Goal: Transaction & Acquisition: Purchase product/service

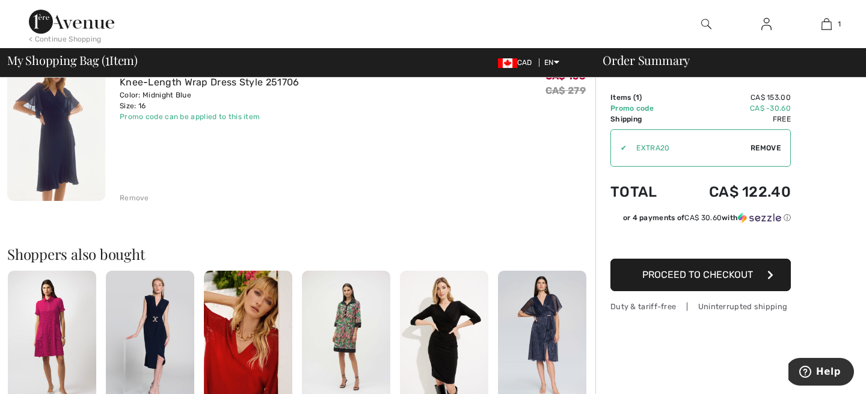
scroll to position [121, 0]
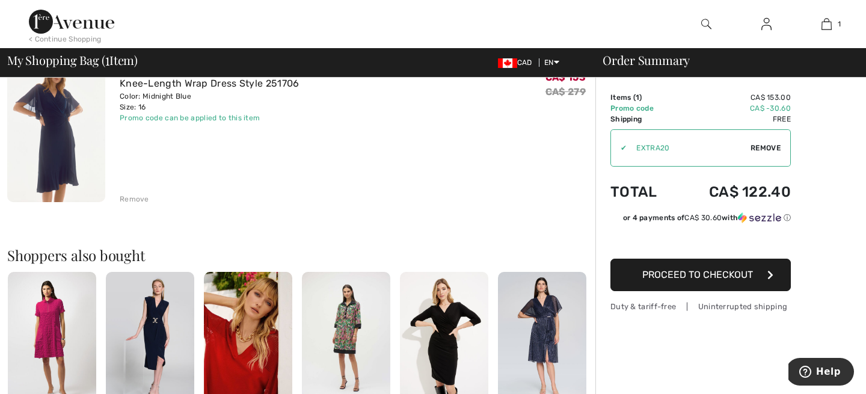
click at [696, 269] on span "Proceed to Checkout" at bounding box center [698, 274] width 111 height 11
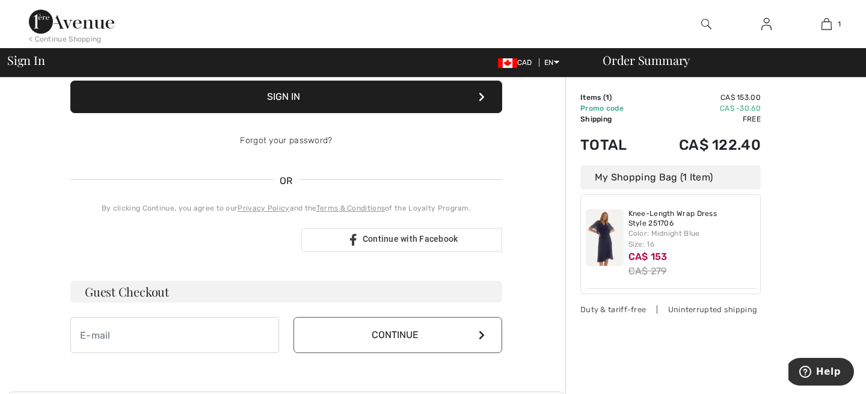
scroll to position [176, 0]
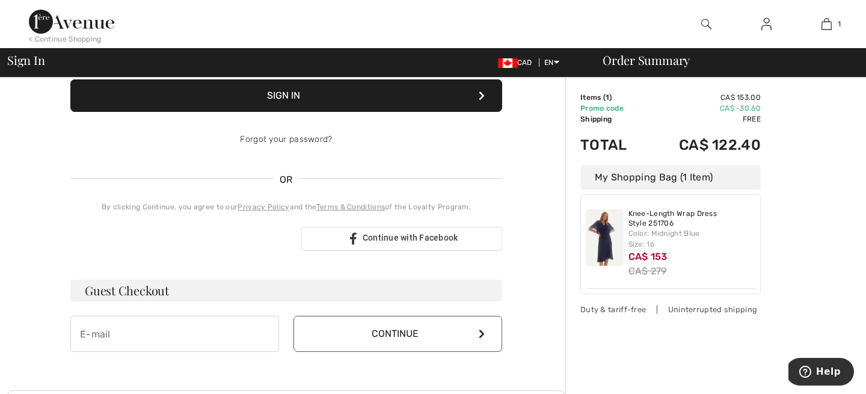
click at [254, 290] on h3 "Guest Checkout" at bounding box center [286, 291] width 432 height 22
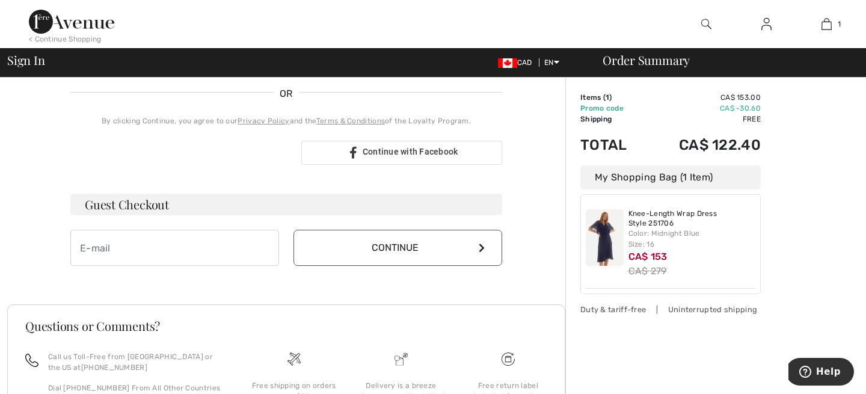
scroll to position [263, 0]
click at [92, 251] on input "email" at bounding box center [174, 247] width 209 height 36
type input "DyslexiaBC.cm@gmail.com"
click at [481, 242] on icon at bounding box center [482, 247] width 6 height 10
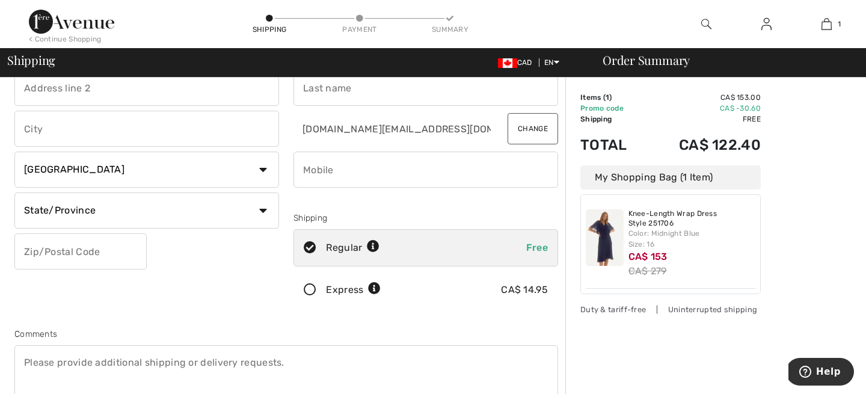
scroll to position [76, 0]
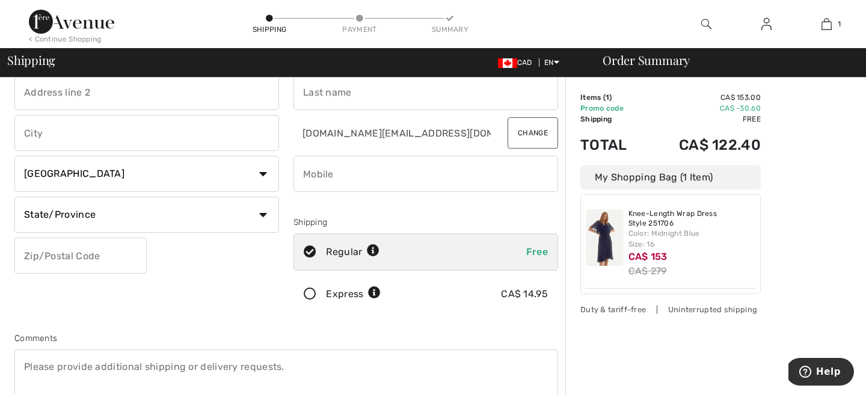
click at [535, 248] on span "Free" at bounding box center [537, 251] width 22 height 11
radio input "true"
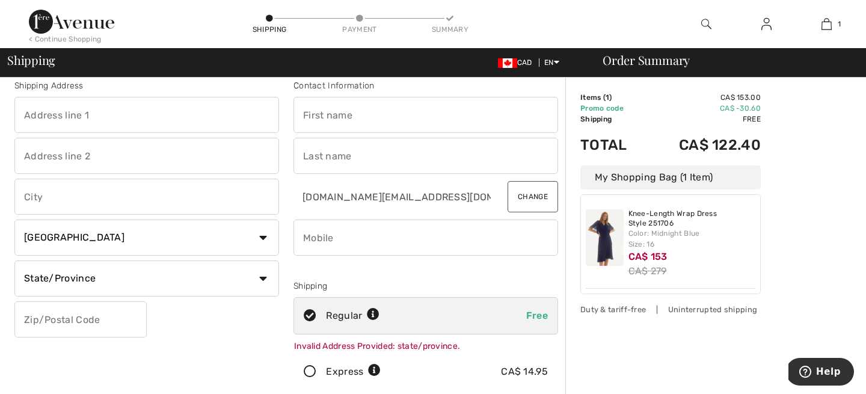
scroll to position [0, 0]
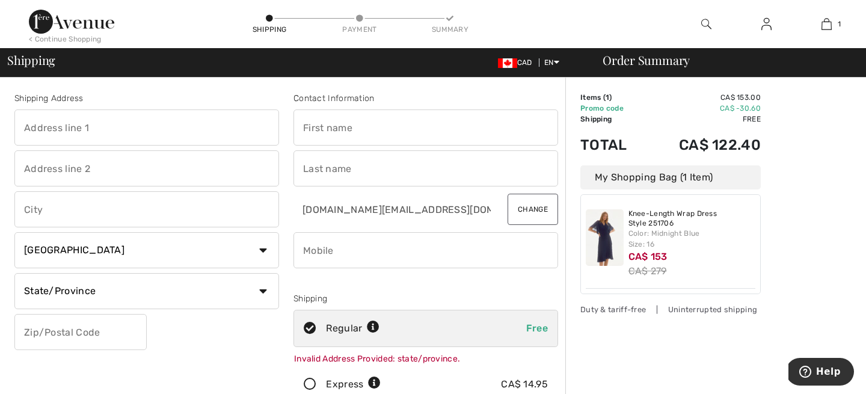
click at [115, 134] on input "text" at bounding box center [146, 127] width 265 height 36
type input "31 Ashwood Drive"
type input "Port Moody"
select select "BC"
type input "V3H5H2"
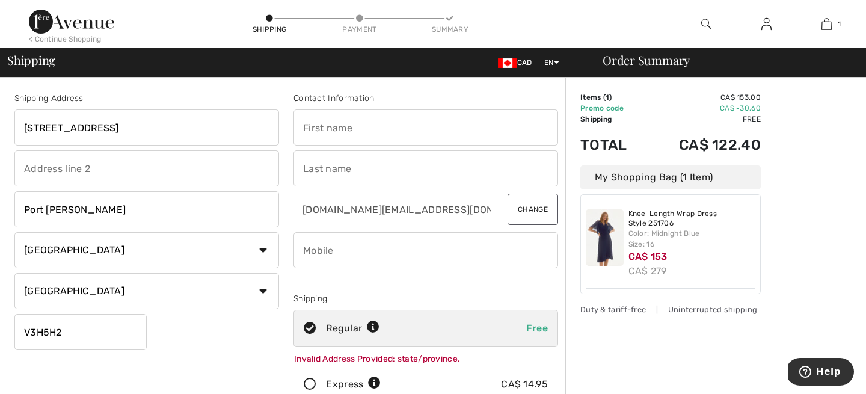
type input "Cathy"
type input "McMillan"
type input "7788391540"
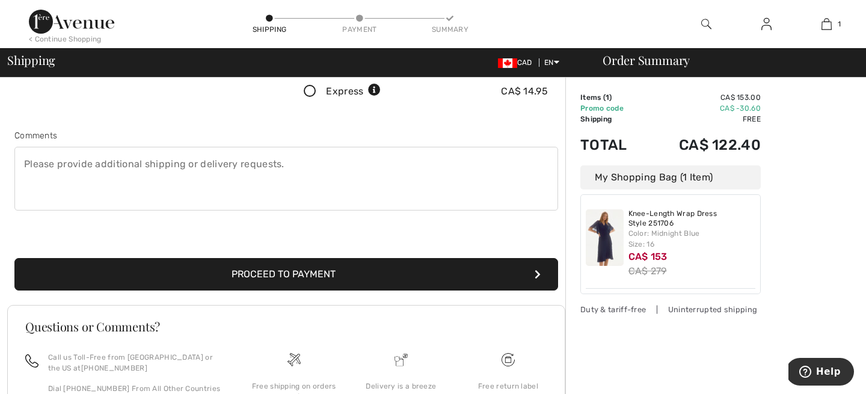
scroll to position [311, 0]
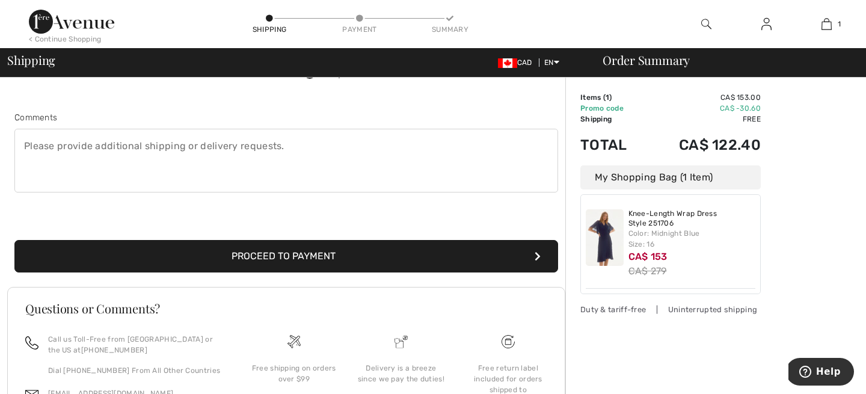
click at [370, 251] on button "Proceed to Payment" at bounding box center [286, 256] width 544 height 32
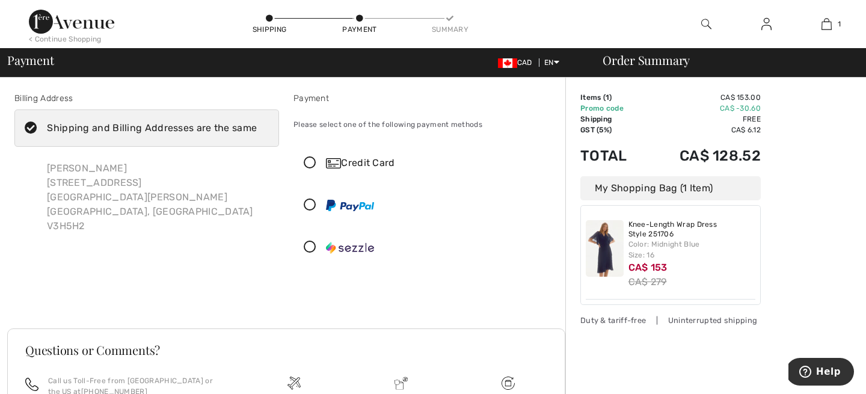
click at [313, 162] on icon at bounding box center [310, 163] width 32 height 13
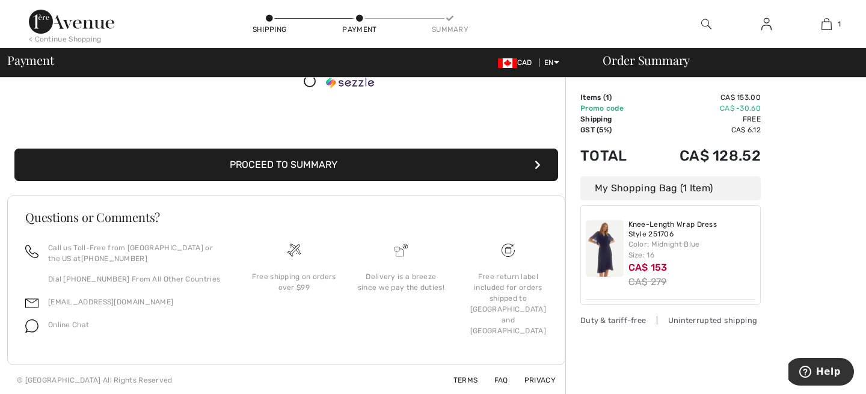
scroll to position [301, 0]
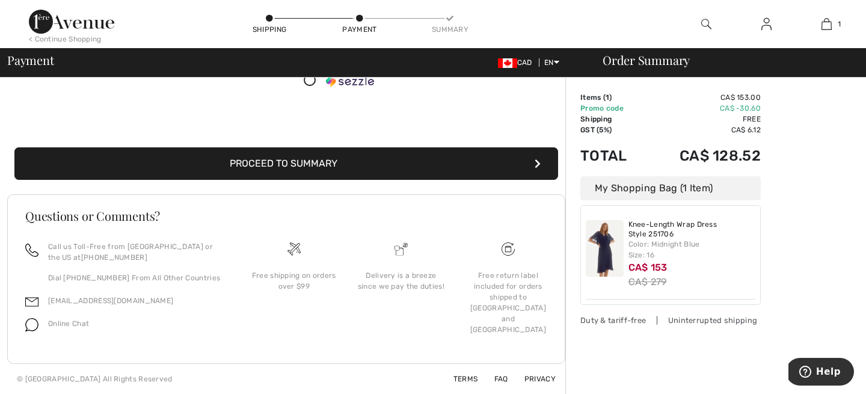
click at [487, 156] on button "Proceed to Summary" at bounding box center [286, 163] width 544 height 32
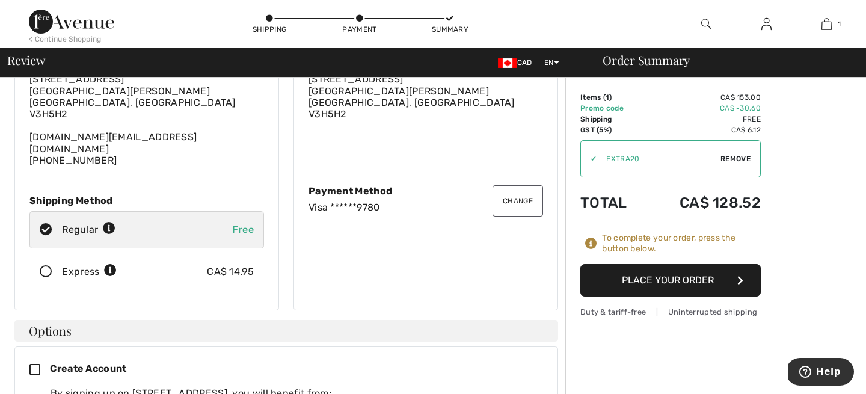
scroll to position [79, 0]
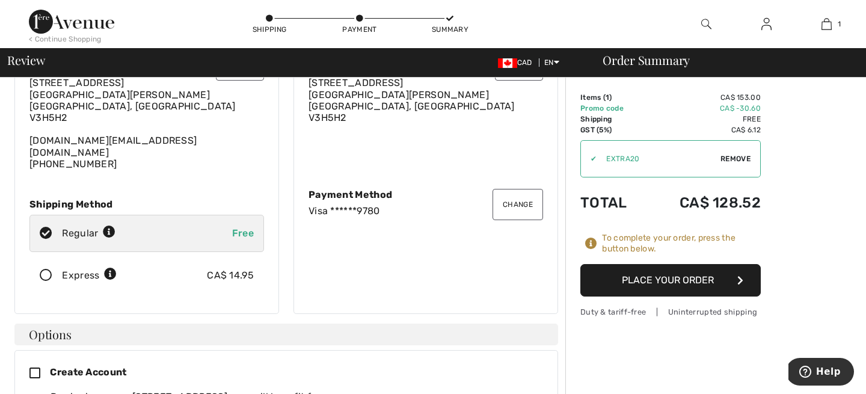
click at [673, 280] on button "Place Your Order" at bounding box center [671, 280] width 180 height 32
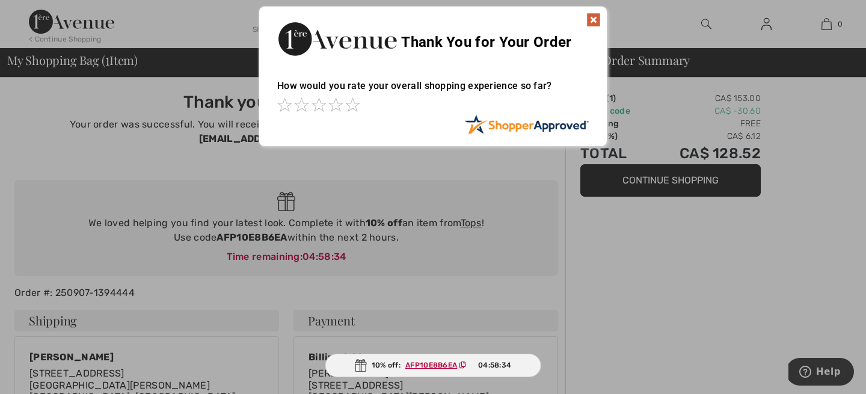
click at [593, 19] on img at bounding box center [594, 20] width 14 height 14
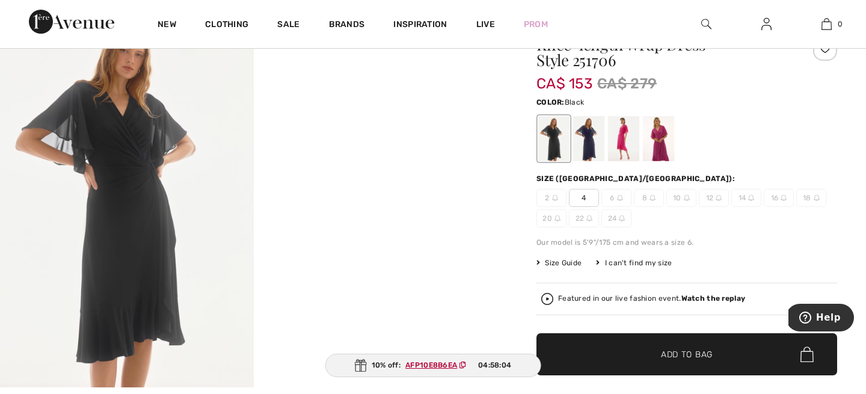
scroll to position [122, 0]
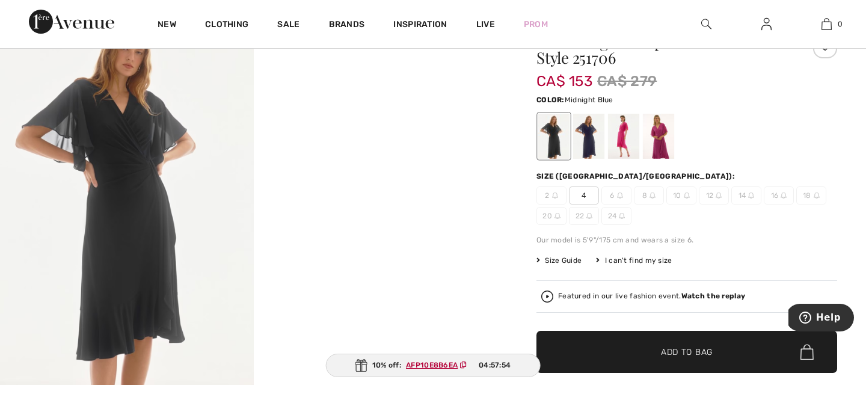
click at [590, 147] on div at bounding box center [588, 136] width 31 height 45
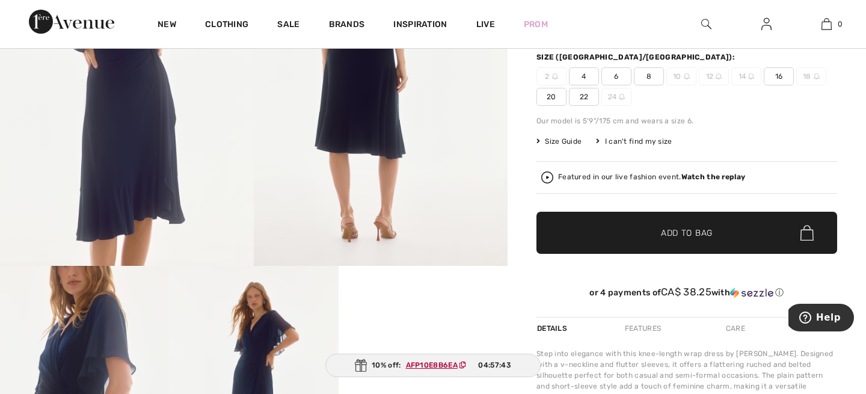
scroll to position [0, 0]
